Goal: Task Accomplishment & Management: Manage account settings

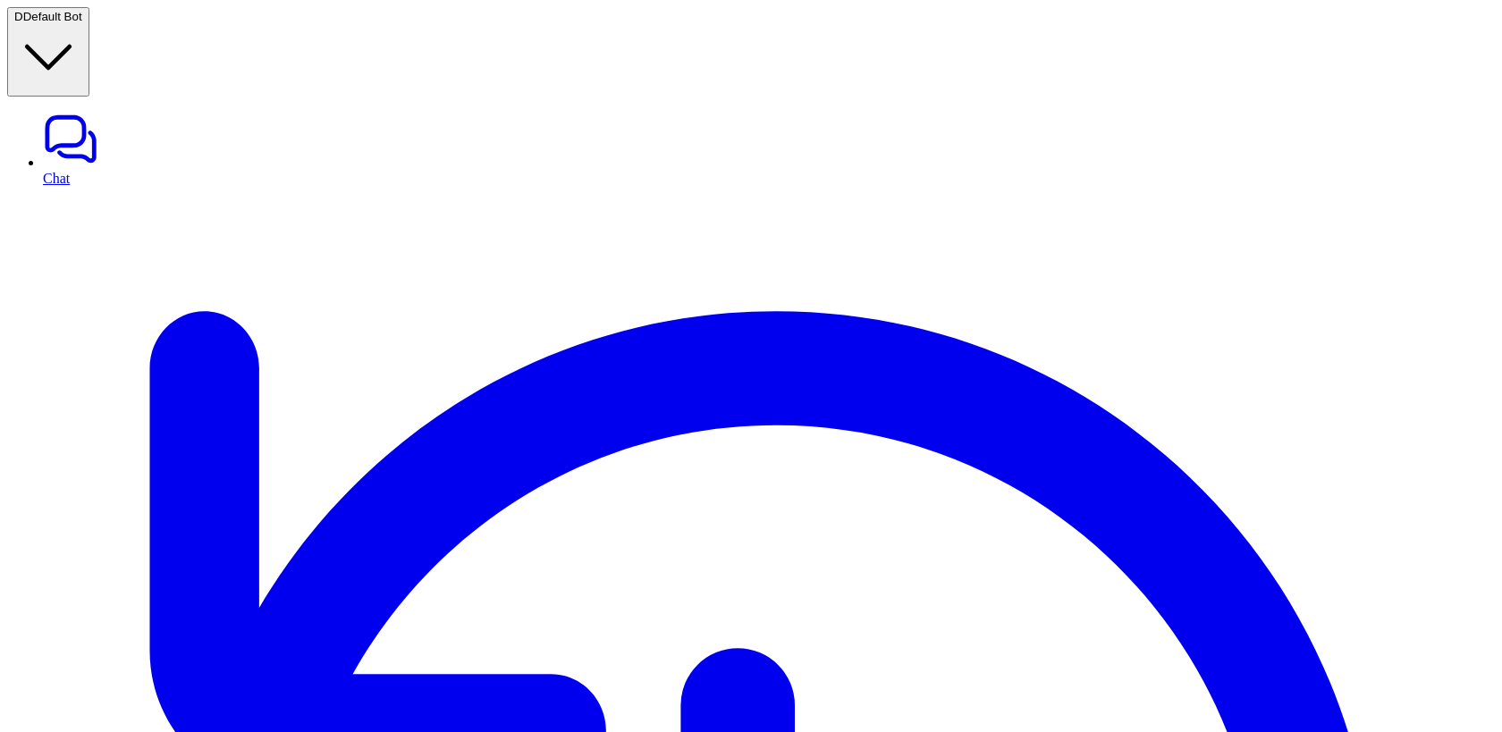
drag, startPoint x: 318, startPoint y: 496, endPoint x: 304, endPoint y: 383, distance: 113.5
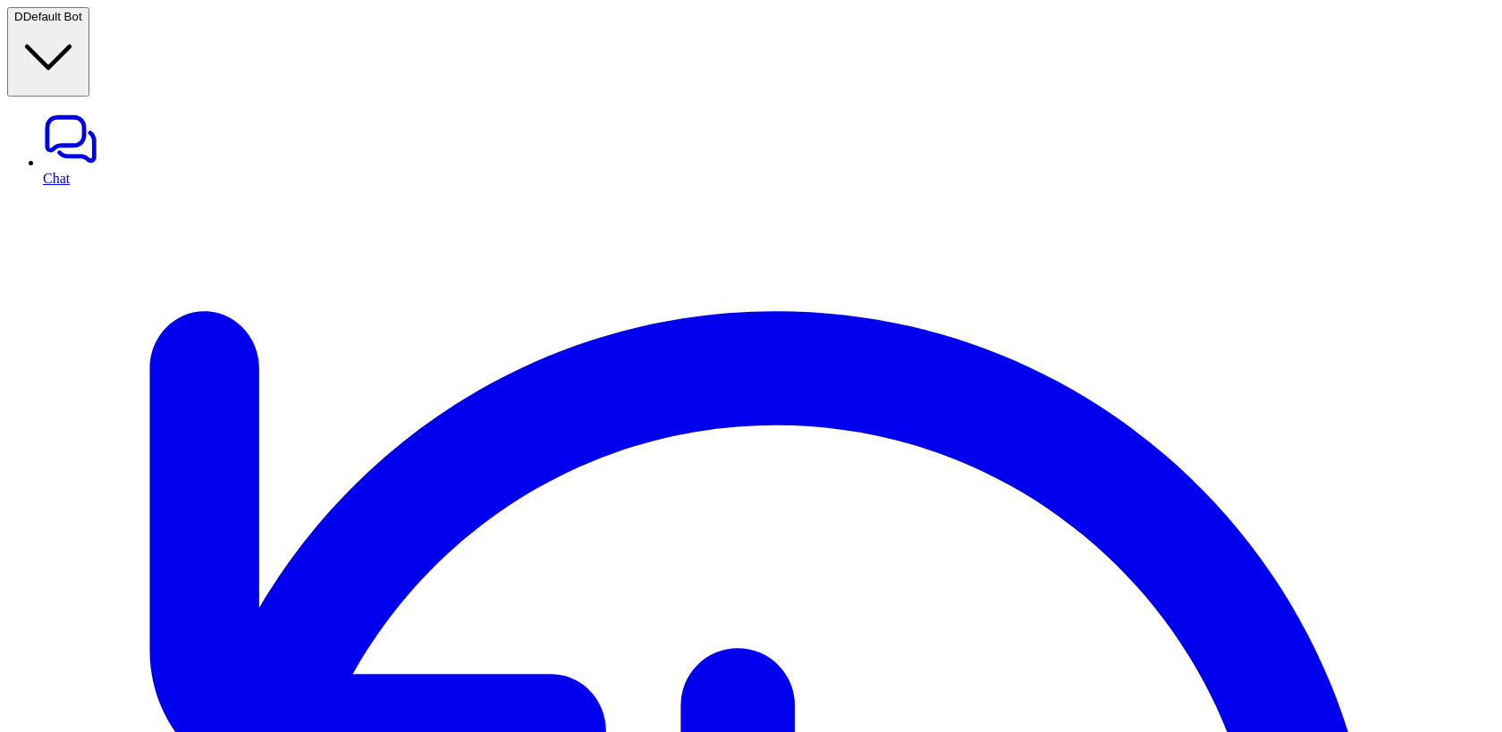
drag, startPoint x: 324, startPoint y: 493, endPoint x: 295, endPoint y: 389, distance: 108.4
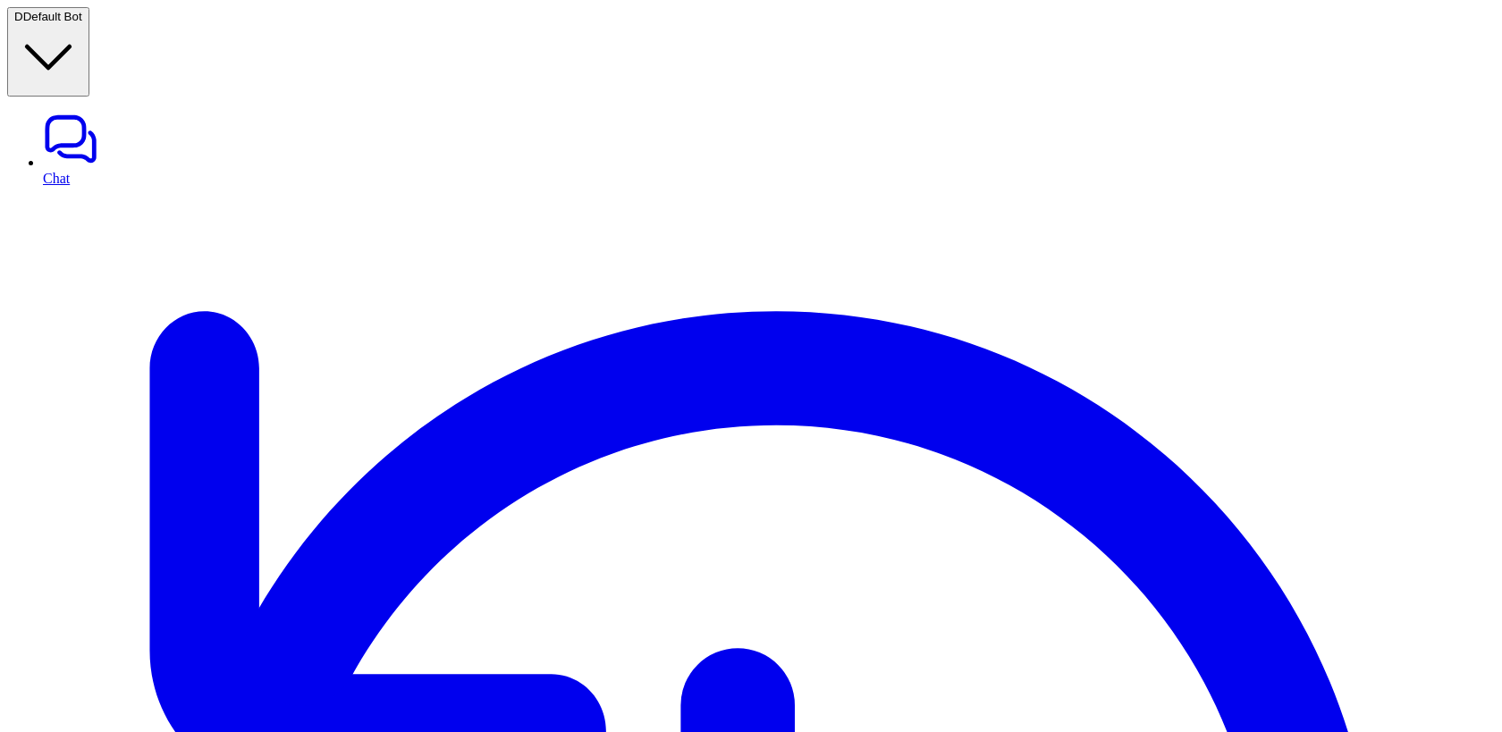
copy div "**********"
